Goal: Transaction & Acquisition: Obtain resource

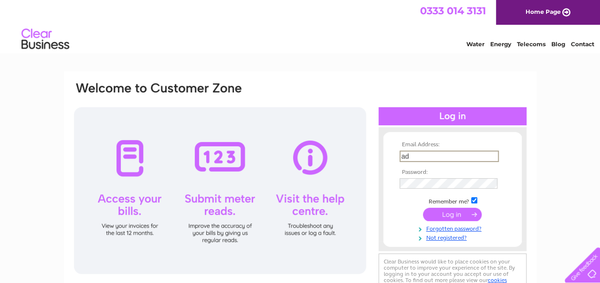
type input "ad"
click at [444, 167] on td at bounding box center [452, 167] width 111 height 5
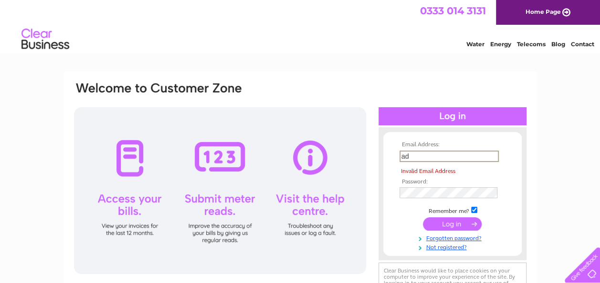
click at [444, 155] on input "ad" at bounding box center [448, 156] width 99 height 11
type input "admin@accessaccommodation.online"
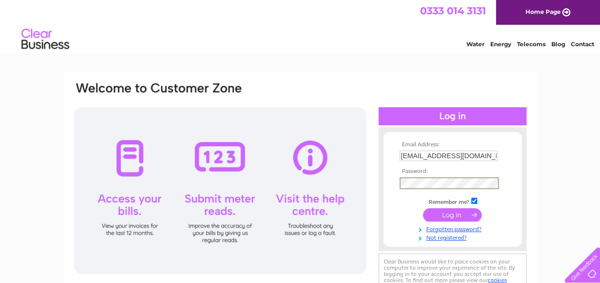
click at [446, 211] on input "submit" at bounding box center [452, 214] width 59 height 13
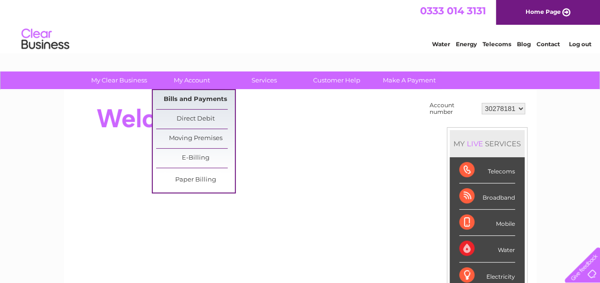
click at [183, 95] on link "Bills and Payments" at bounding box center [195, 99] width 79 height 19
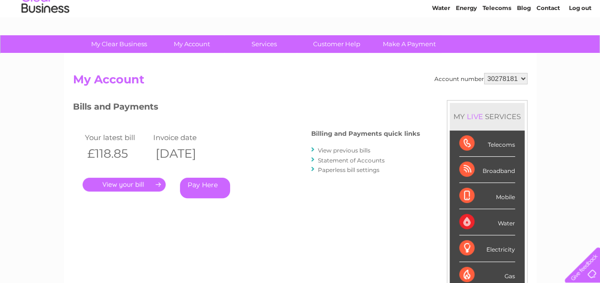
scroll to position [48, 0]
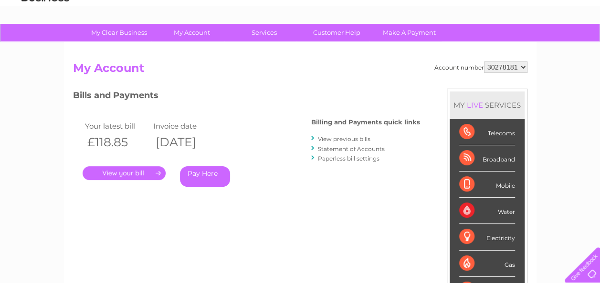
click at [349, 137] on link "View previous bills" at bounding box center [344, 138] width 52 height 7
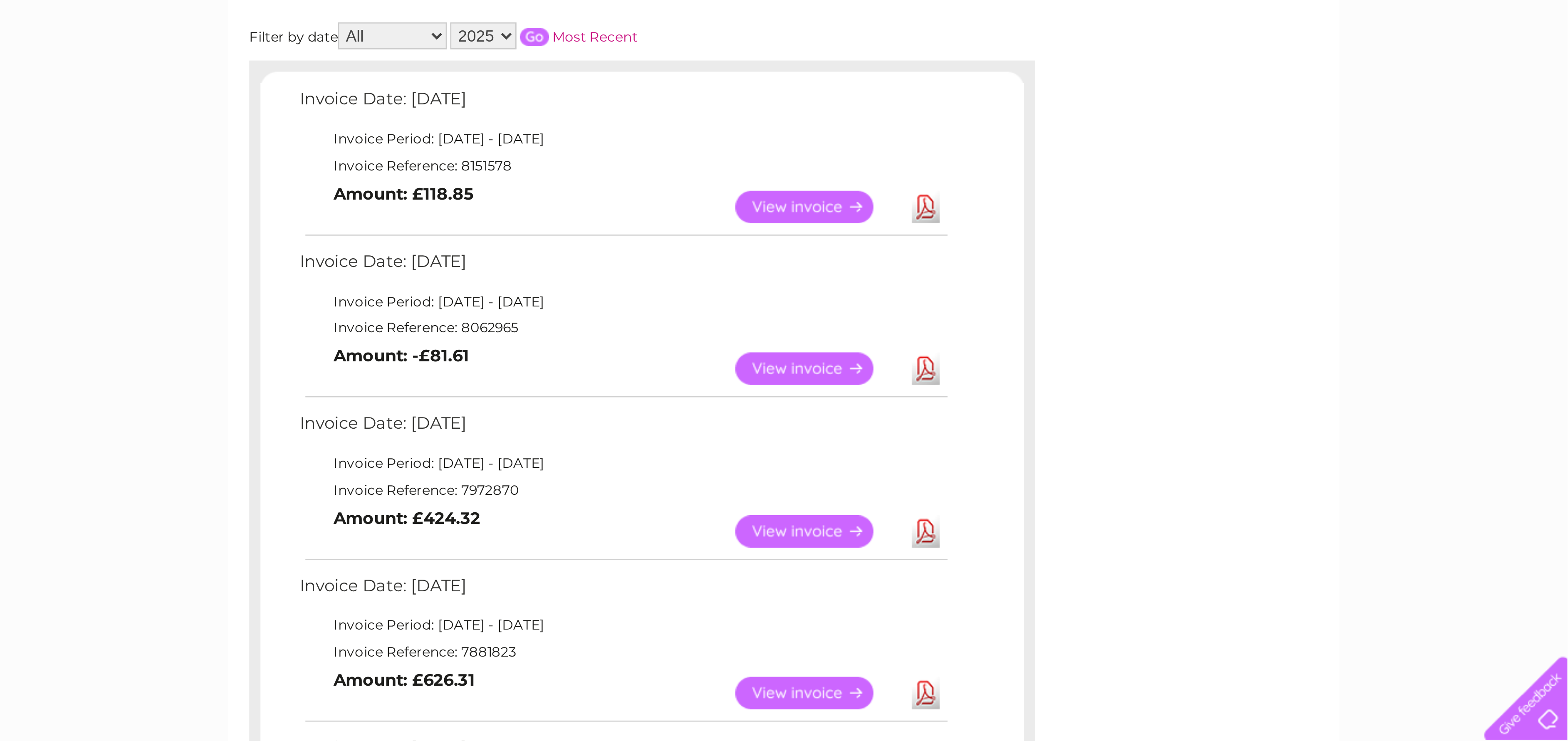
scroll to position [125, 0]
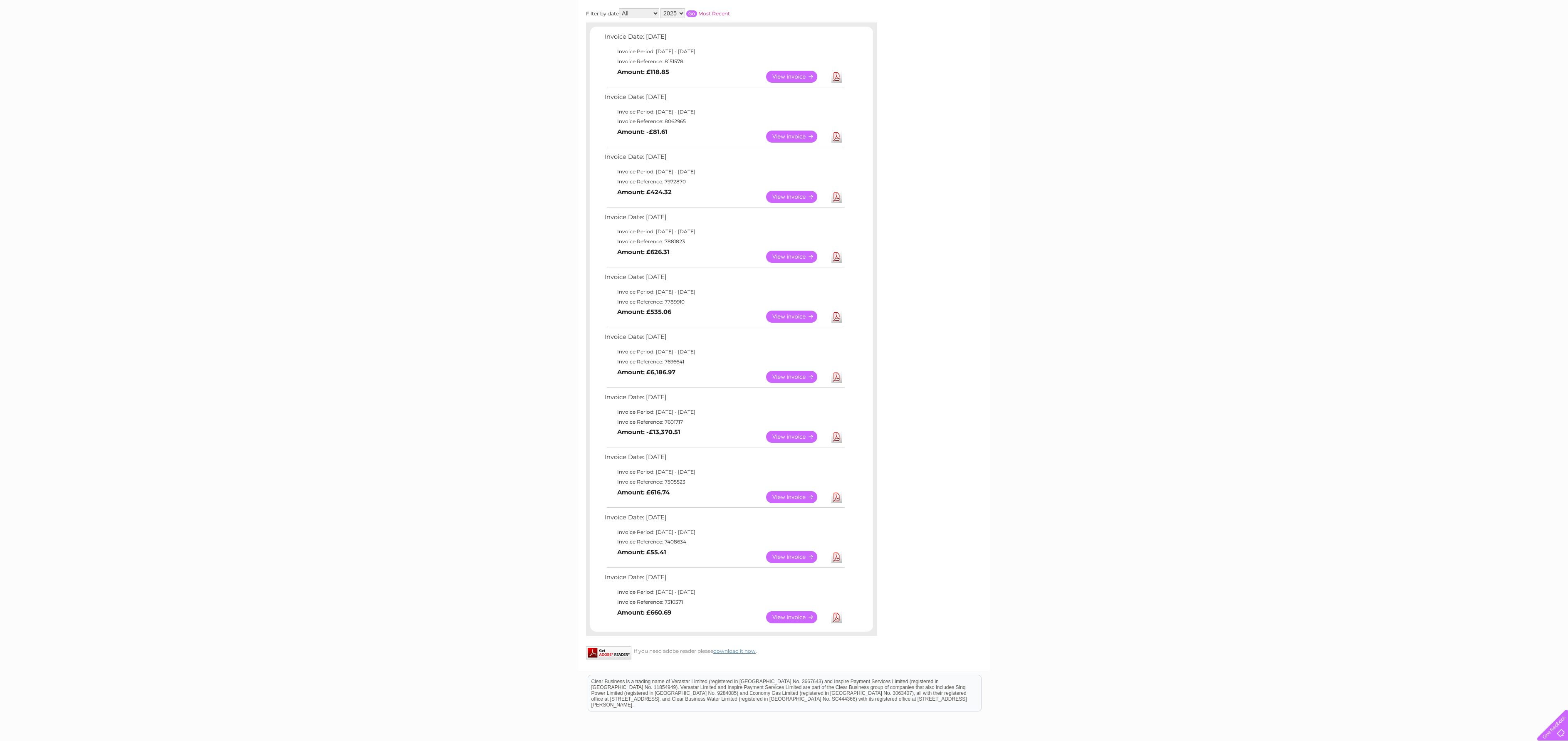
click at [522, 41] on div "My Clear Business Login Details My Details My Preferences Link Account My Accou…" at bounding box center [784, 375] width 1568 height 875
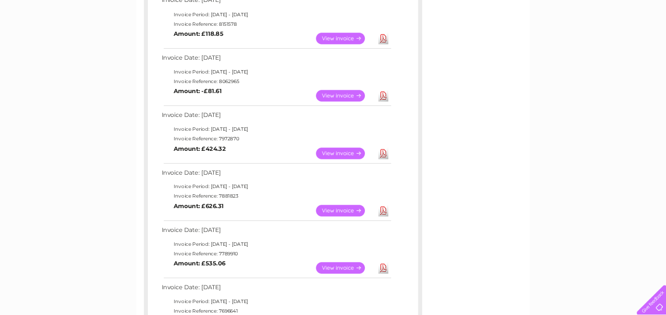
scroll to position [185, 0]
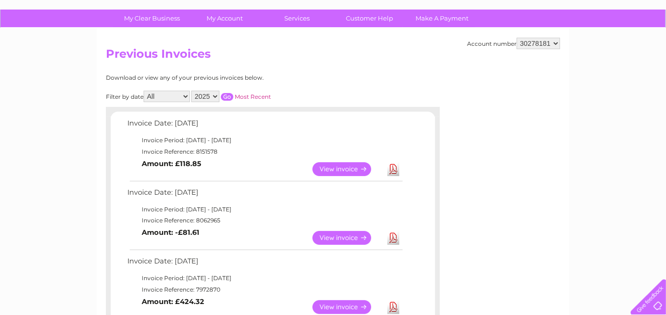
scroll to position [0, 0]
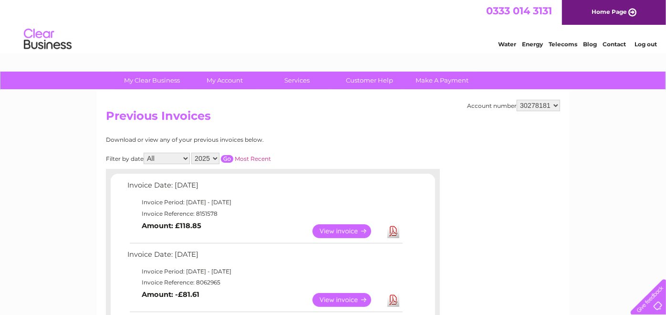
drag, startPoint x: 199, startPoint y: 157, endPoint x: 206, endPoint y: 156, distance: 6.3
click at [199, 157] on select "2025 2024 2023" at bounding box center [205, 158] width 28 height 11
click at [193, 153] on select "2025 2024 2023" at bounding box center [205, 158] width 28 height 11
click at [229, 158] on input "button" at bounding box center [227, 159] width 12 height 8
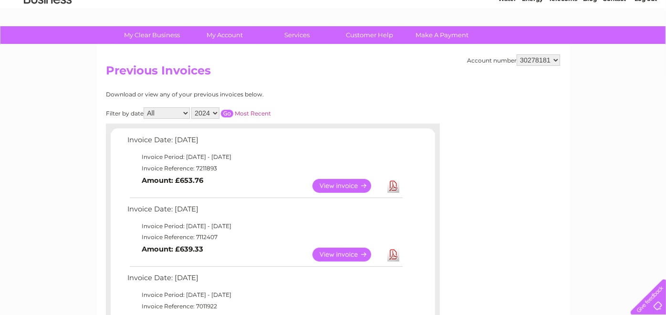
scroll to position [106, 0]
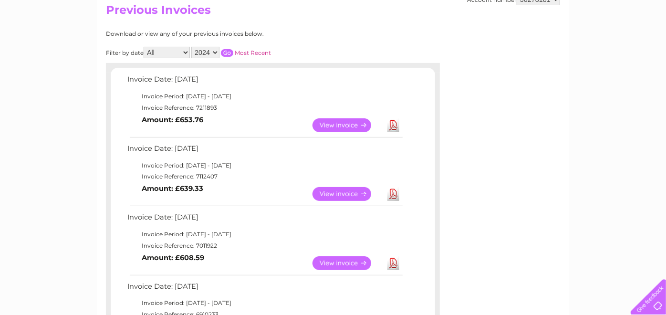
click at [209, 52] on select "2025 2024 2023" at bounding box center [205, 52] width 28 height 11
click at [193, 47] on select "2025 2024 2023" at bounding box center [205, 52] width 28 height 11
click at [228, 49] on input "button" at bounding box center [227, 53] width 12 height 8
click at [267, 131] on td "View Download Amount: £619.34" at bounding box center [264, 125] width 279 height 23
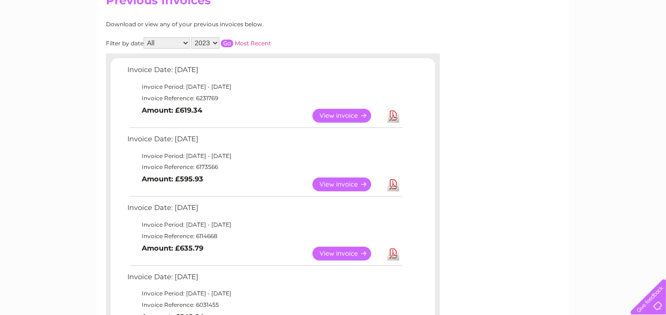
scroll to position [53, 0]
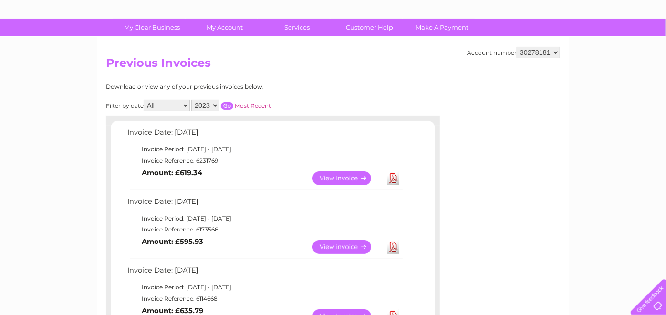
click at [213, 106] on select "2025 2024 2023" at bounding box center [205, 105] width 28 height 11
select select "2025"
click at [193, 100] on select "2025 2024 2023" at bounding box center [205, 105] width 28 height 11
click at [227, 107] on input "button" at bounding box center [227, 106] width 12 height 8
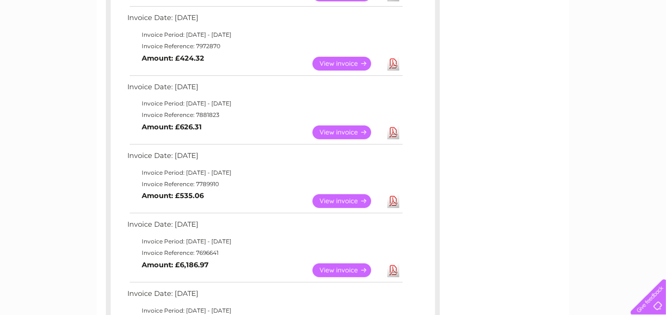
scroll to position [371, 0]
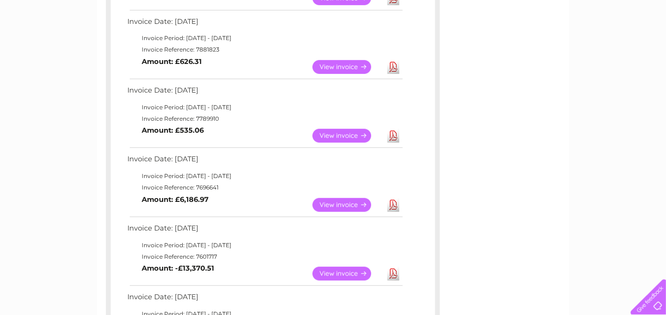
drag, startPoint x: 244, startPoint y: 273, endPoint x: 140, endPoint y: 237, distance: 109.7
click at [140, 237] on tbody "Invoice Date: 02 April 2025 Invoice Period: 1 April 2025 - 30 April 2025 Invoic…" at bounding box center [264, 253] width 279 height 63
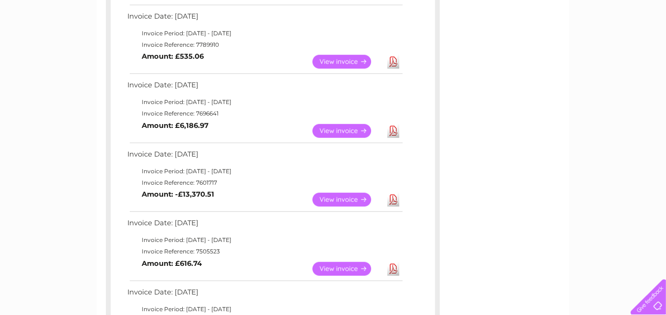
scroll to position [477, 0]
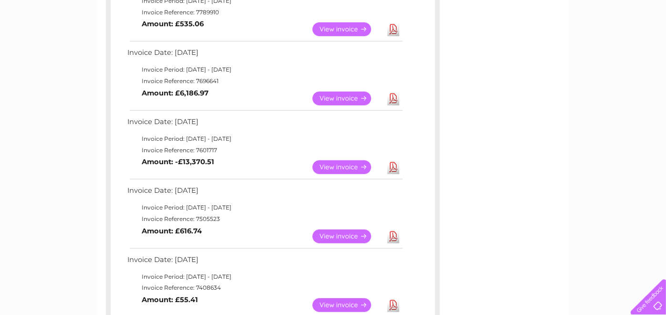
click at [338, 165] on link "View" at bounding box center [347, 167] width 70 height 14
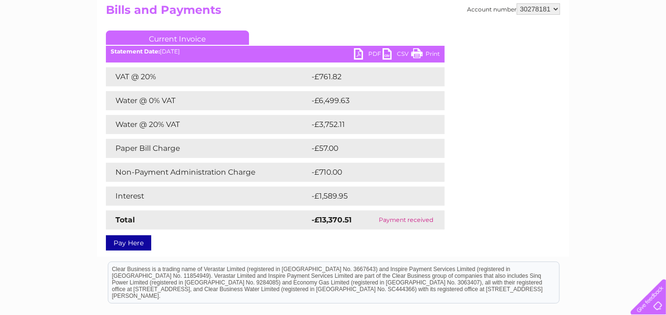
scroll to position [53, 0]
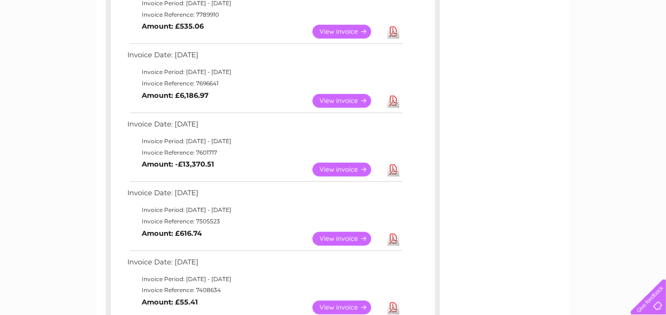
click at [335, 167] on link "View" at bounding box center [347, 170] width 70 height 14
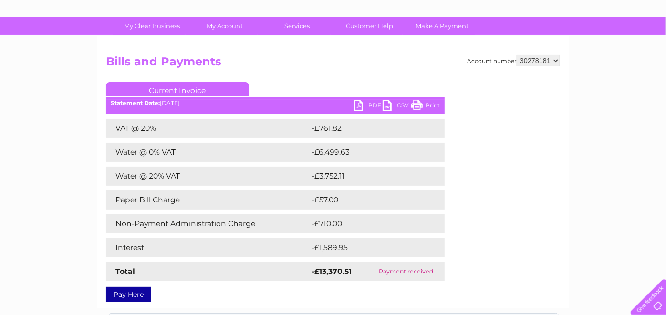
scroll to position [53, 0]
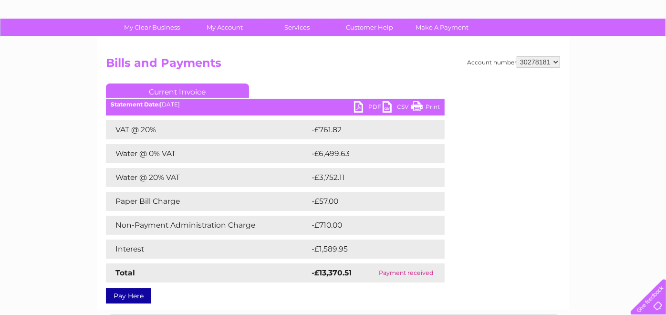
click at [369, 108] on link "PDF" at bounding box center [368, 108] width 29 height 14
click at [364, 107] on link "PDF" at bounding box center [368, 108] width 29 height 14
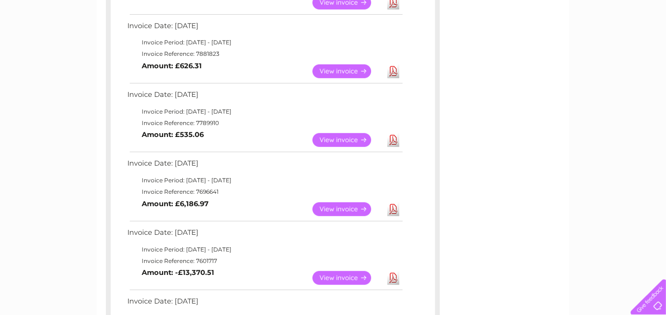
scroll to position [420, 0]
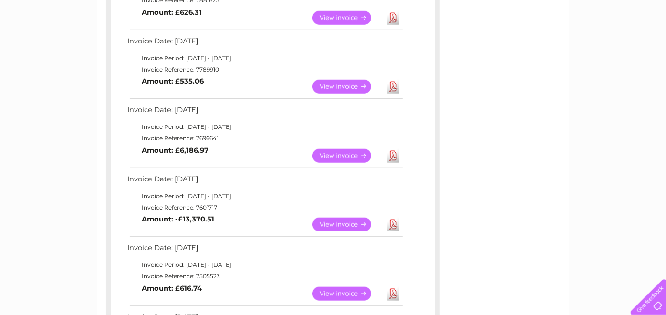
click at [331, 154] on link "View" at bounding box center [347, 156] width 70 height 14
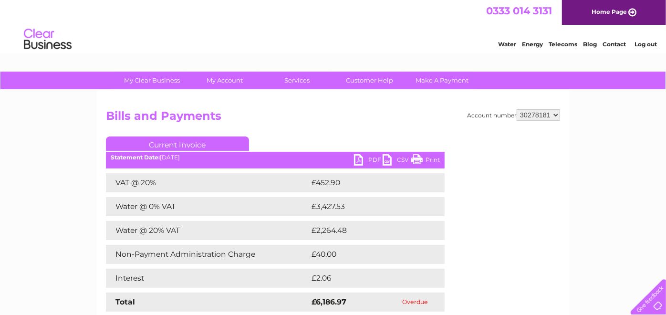
click at [368, 161] on link "PDF" at bounding box center [368, 161] width 29 height 14
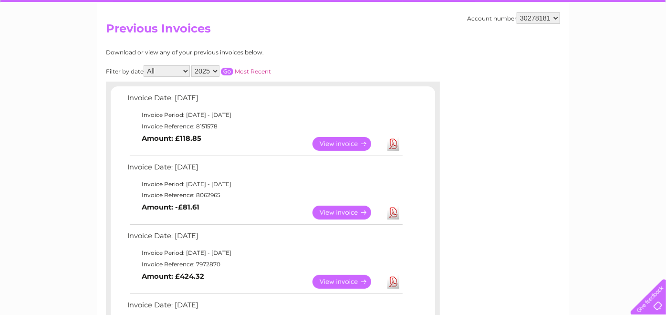
scroll to position [77, 0]
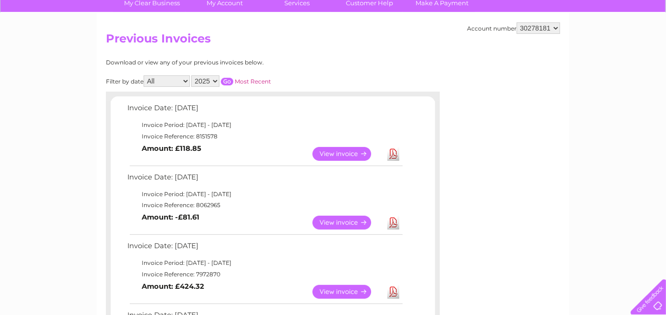
click at [211, 80] on select "2025 2024 2023" at bounding box center [205, 80] width 28 height 11
select select "2024"
click at [193, 75] on select "2025 2024 2023" at bounding box center [205, 80] width 28 height 11
click at [222, 78] on input "button" at bounding box center [227, 82] width 12 height 8
click at [228, 78] on input "button" at bounding box center [227, 82] width 12 height 8
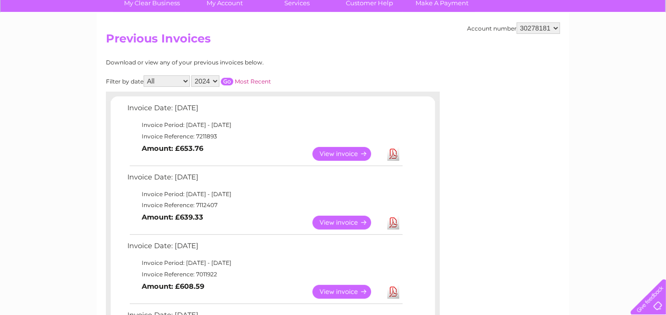
click at [233, 82] on input "button" at bounding box center [227, 82] width 12 height 8
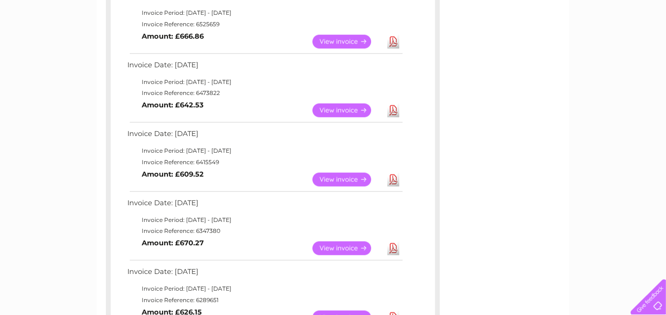
scroll to position [554, 0]
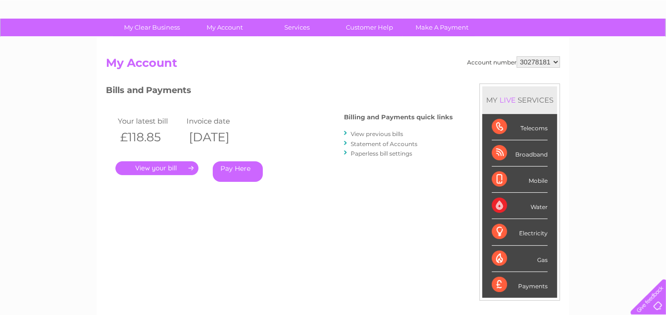
click at [384, 133] on link "View previous bills" at bounding box center [377, 133] width 52 height 7
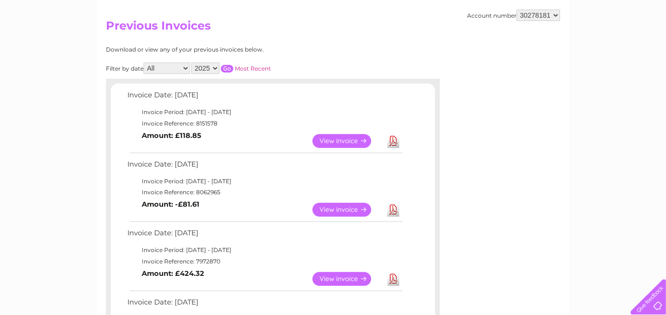
scroll to position [106, 0]
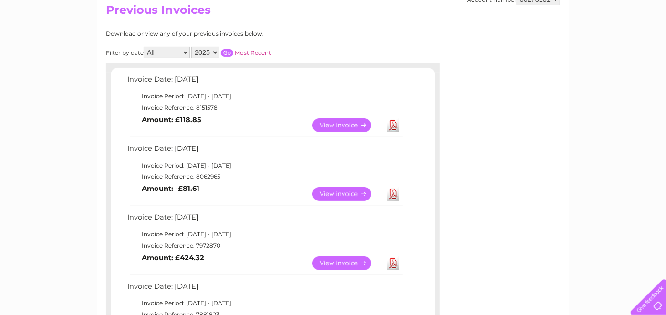
click at [340, 189] on link "View" at bounding box center [347, 194] width 70 height 14
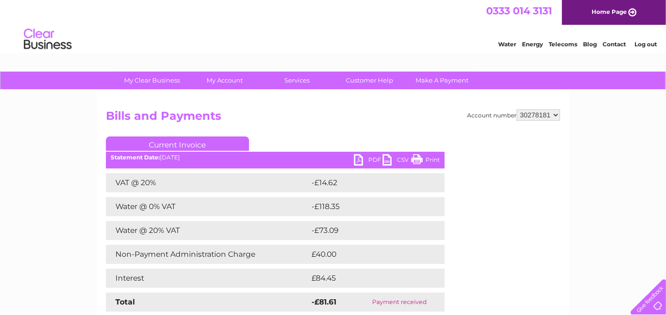
click at [369, 157] on link "PDF" at bounding box center [368, 161] width 29 height 14
click at [371, 159] on link "PDF" at bounding box center [368, 161] width 29 height 14
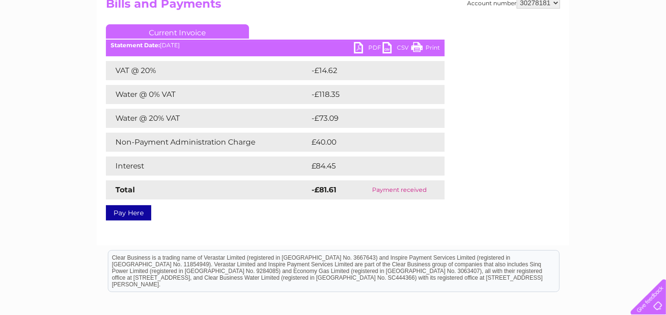
scroll to position [53, 0]
